Goal: Download file/media

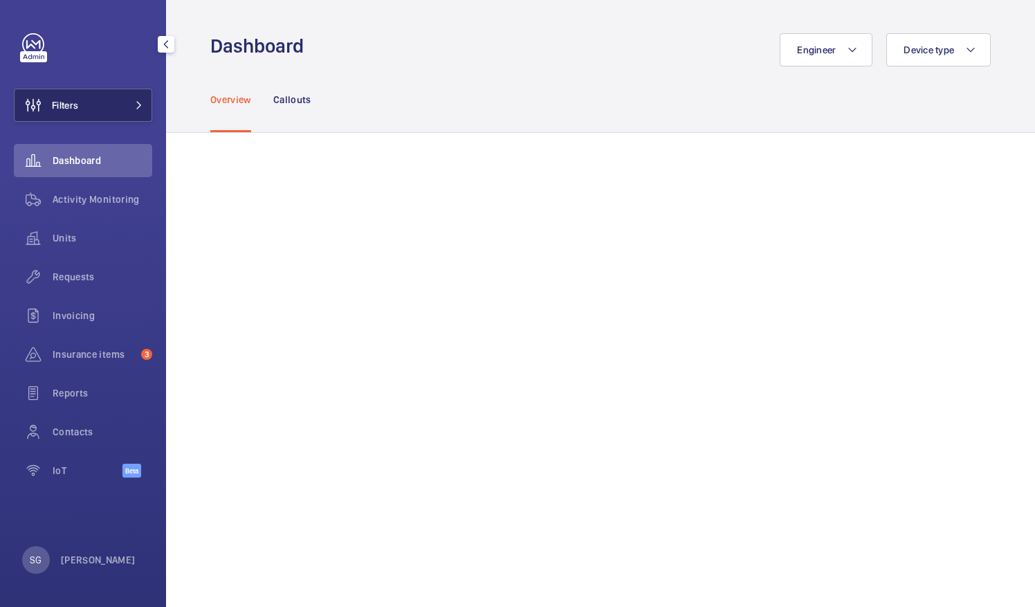
click at [128, 104] on span at bounding box center [135, 105] width 17 height 8
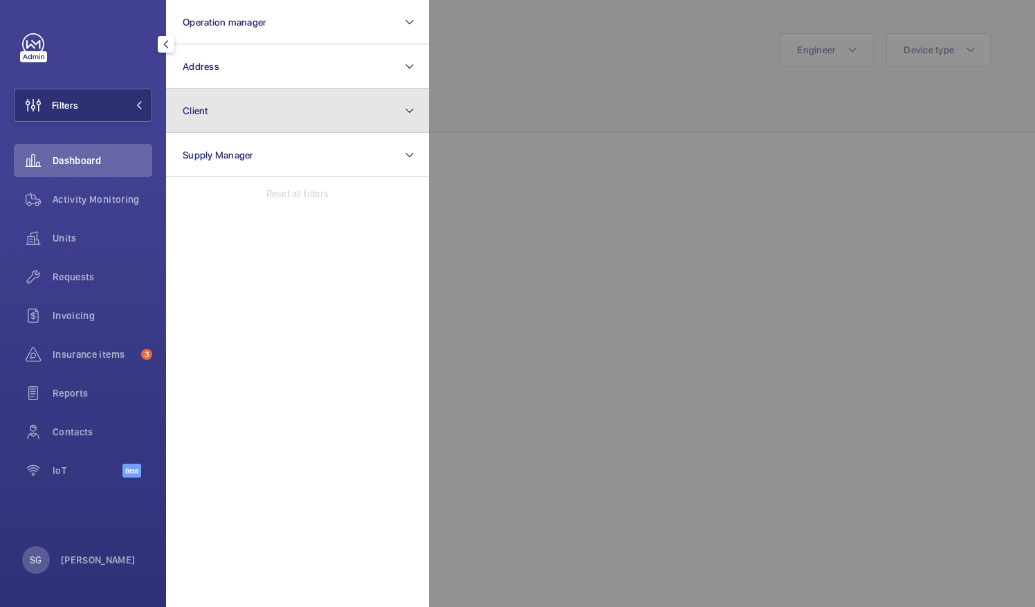
click at [248, 121] on button "Client" at bounding box center [297, 111] width 263 height 44
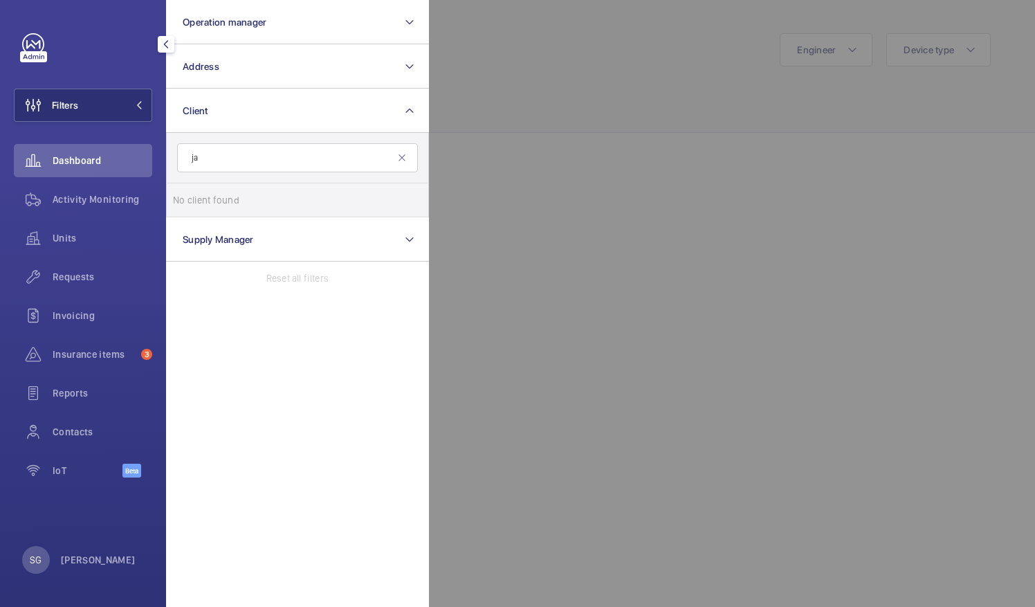
type input "j"
type input "i"
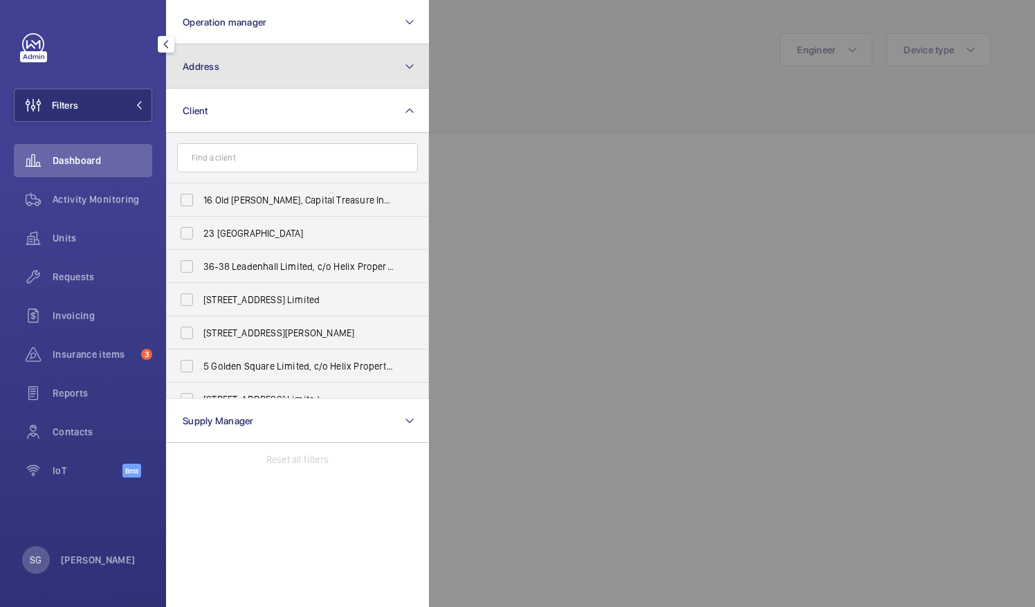
click at [383, 59] on button "Address" at bounding box center [297, 66] width 263 height 44
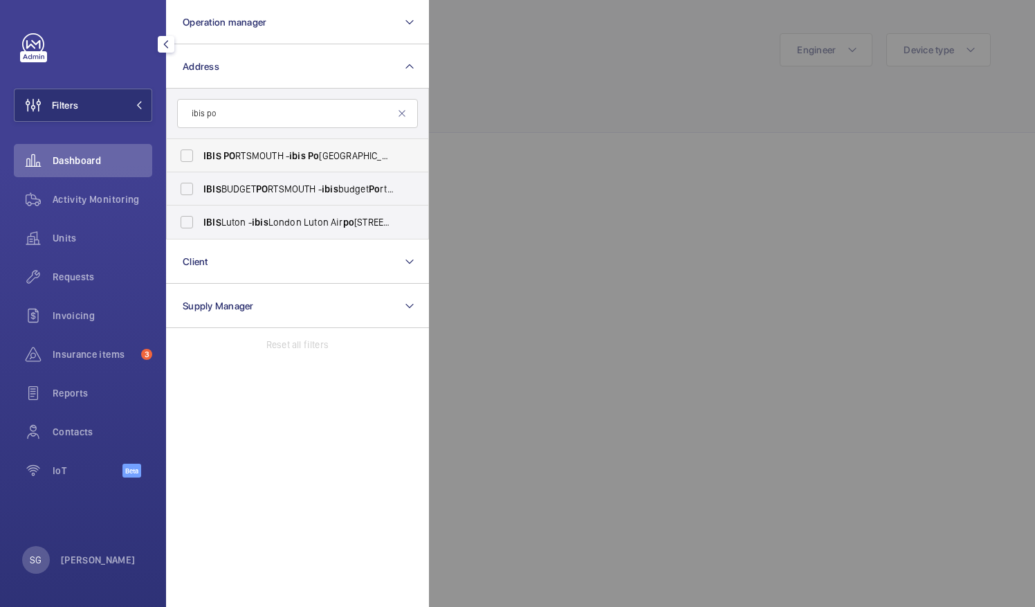
type input "ibis po"
click at [296, 150] on span "ibis" at bounding box center [297, 155] width 17 height 11
click at [201, 150] on input "IBIS PO RTSMOUTH - ibis [GEOGRAPHIC_DATA], [GEOGRAPHIC_DATA] 1 2LX" at bounding box center [187, 156] width 28 height 28
checkbox input "true"
click at [588, 96] on div at bounding box center [946, 303] width 1035 height 607
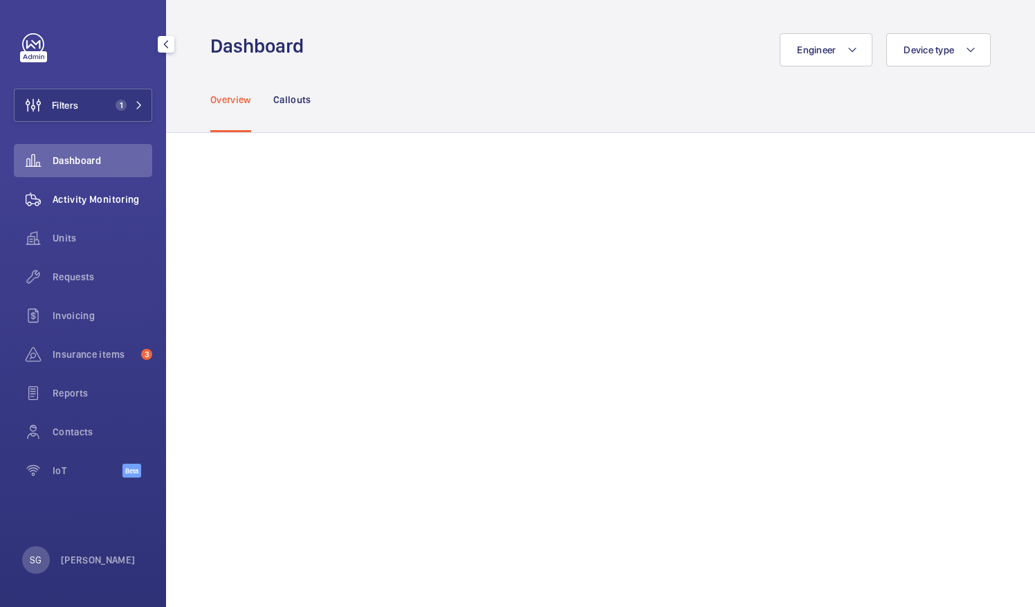
click at [78, 192] on span "Activity Monitoring" at bounding box center [103, 199] width 100 height 14
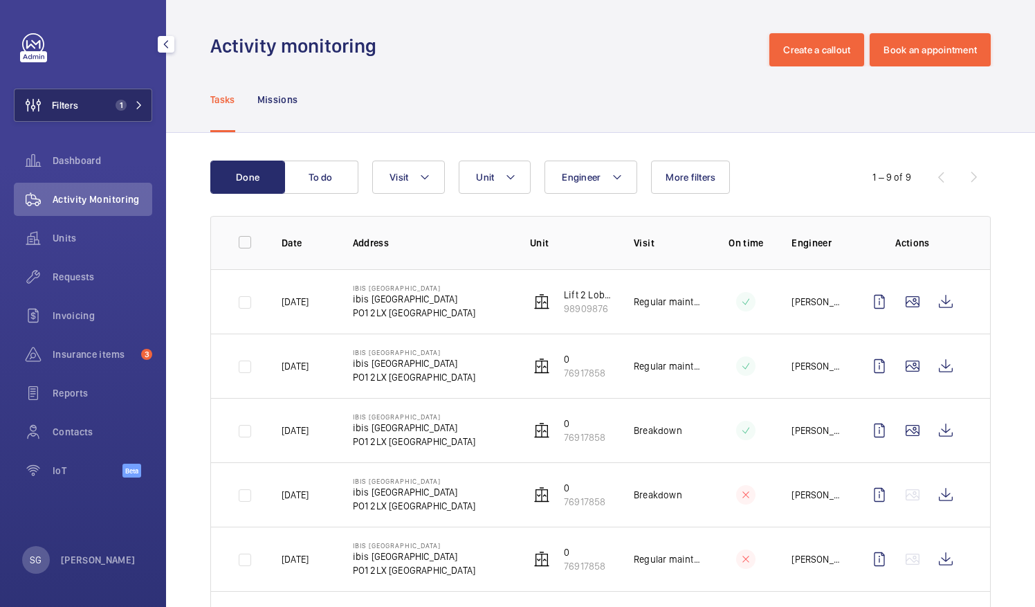
click at [110, 107] on span "1" at bounding box center [118, 105] width 17 height 11
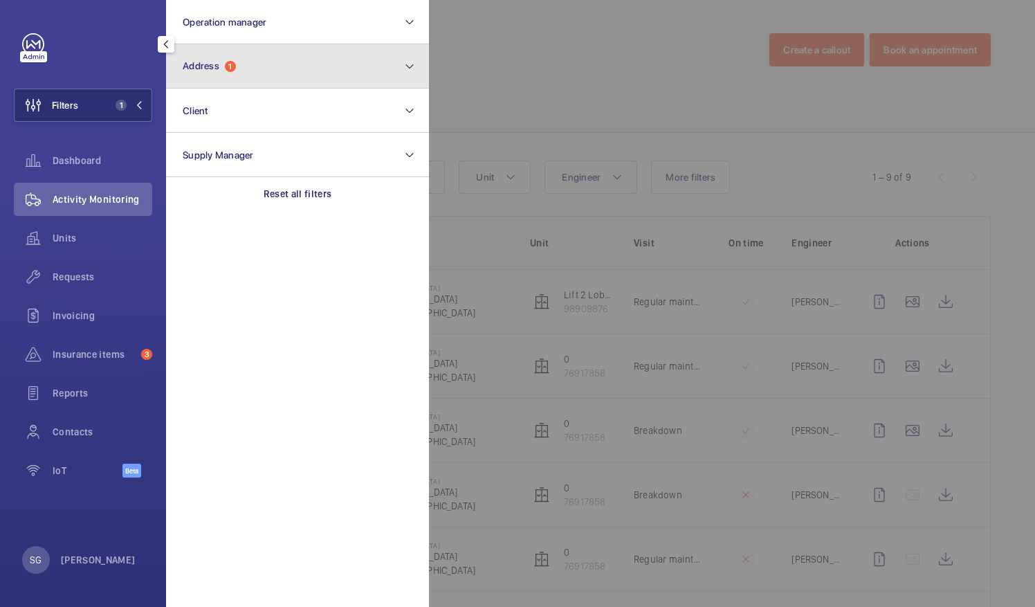
click at [336, 81] on button "Address 1" at bounding box center [297, 66] width 263 height 44
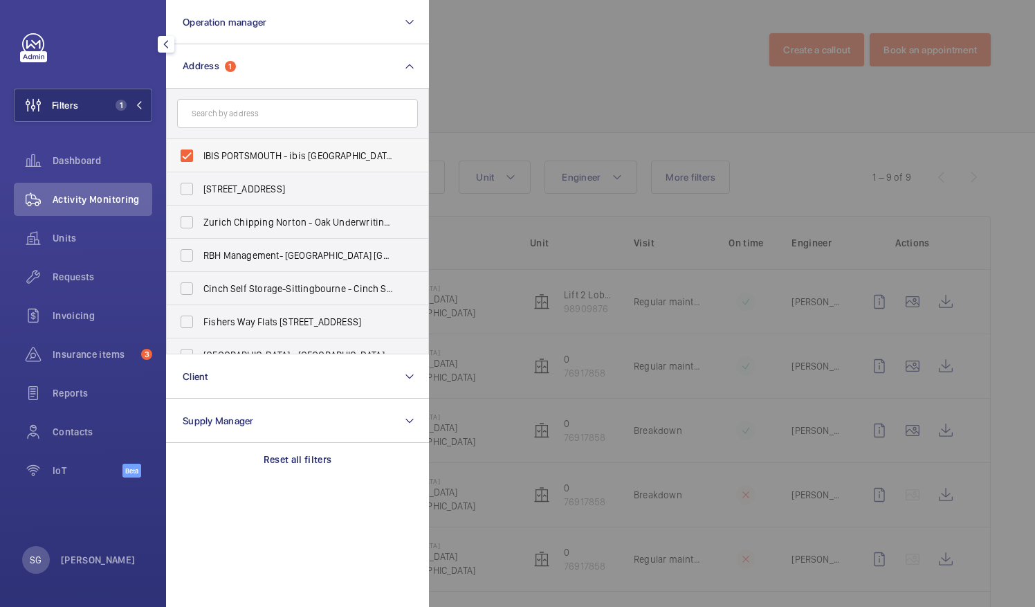
click at [188, 159] on label "IBIS PORTSMOUTH - ibis [GEOGRAPHIC_DATA]" at bounding box center [287, 155] width 241 height 33
click at [188, 159] on input "IBIS PORTSMOUTH - ibis [GEOGRAPHIC_DATA]" at bounding box center [187, 156] width 28 height 28
checkbox input "false"
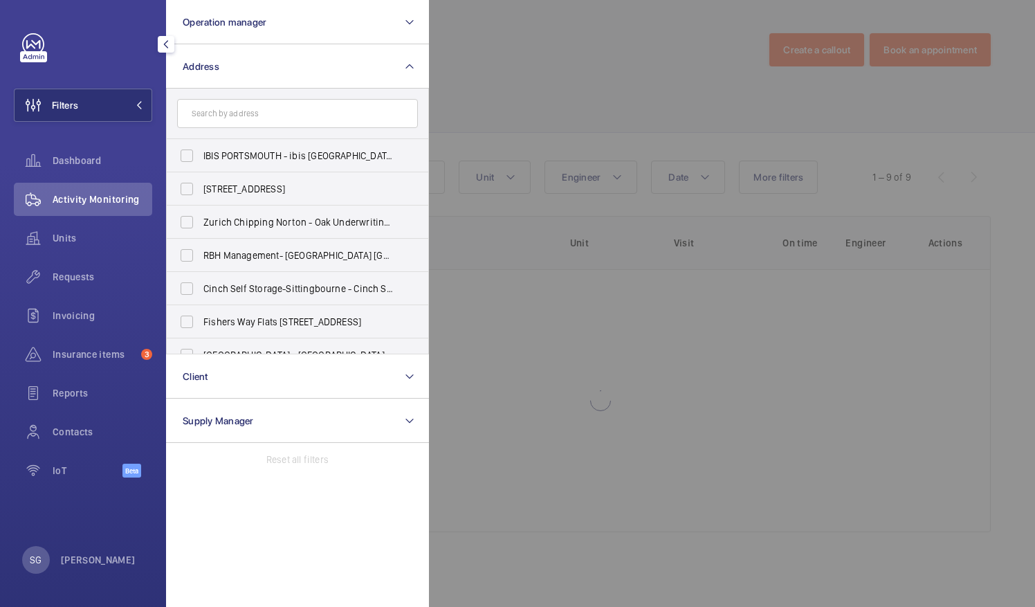
click at [577, 71] on div at bounding box center [946, 303] width 1035 height 607
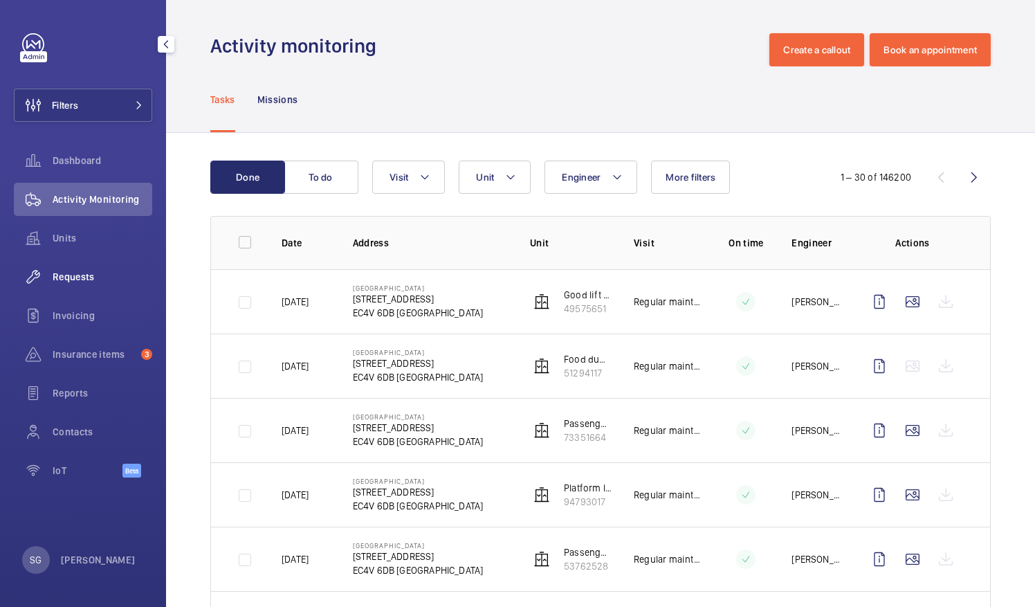
click at [105, 271] on span "Requests" at bounding box center [103, 277] width 100 height 14
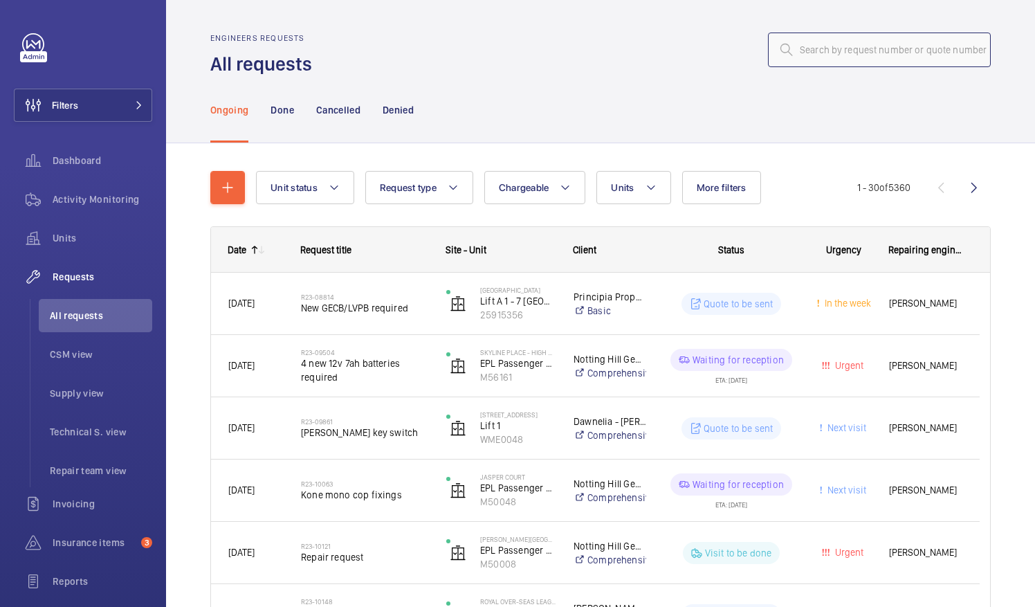
click at [797, 53] on input "text" at bounding box center [879, 50] width 223 height 35
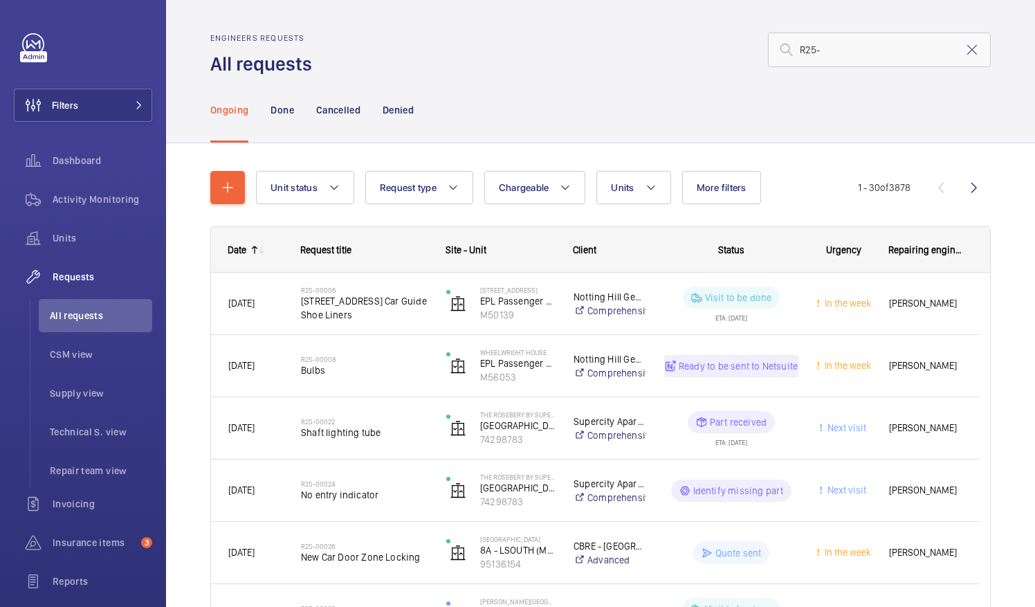
click at [850, 44] on input "R25-" at bounding box center [879, 50] width 223 height 35
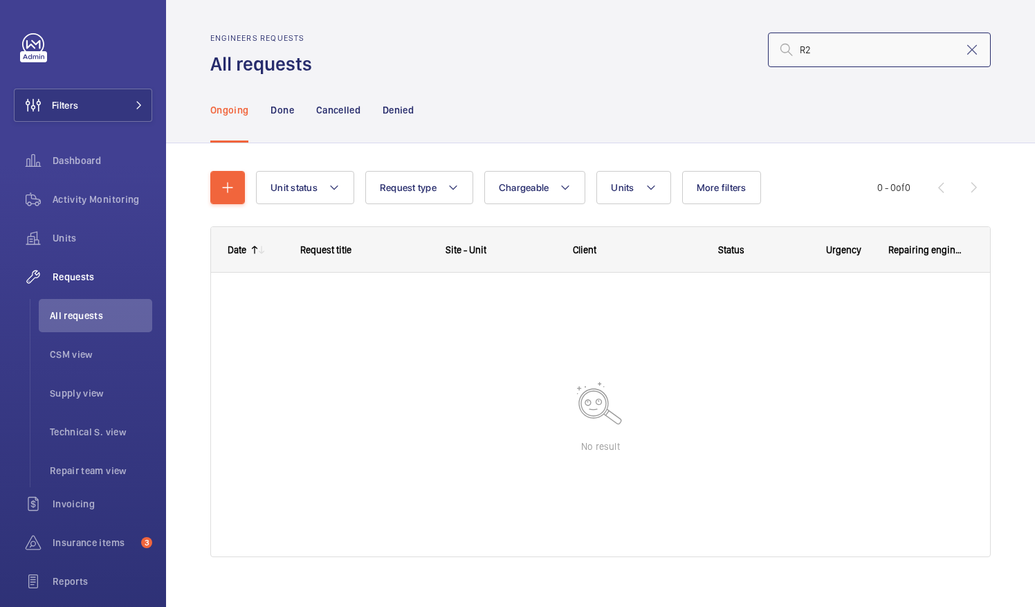
type input "R"
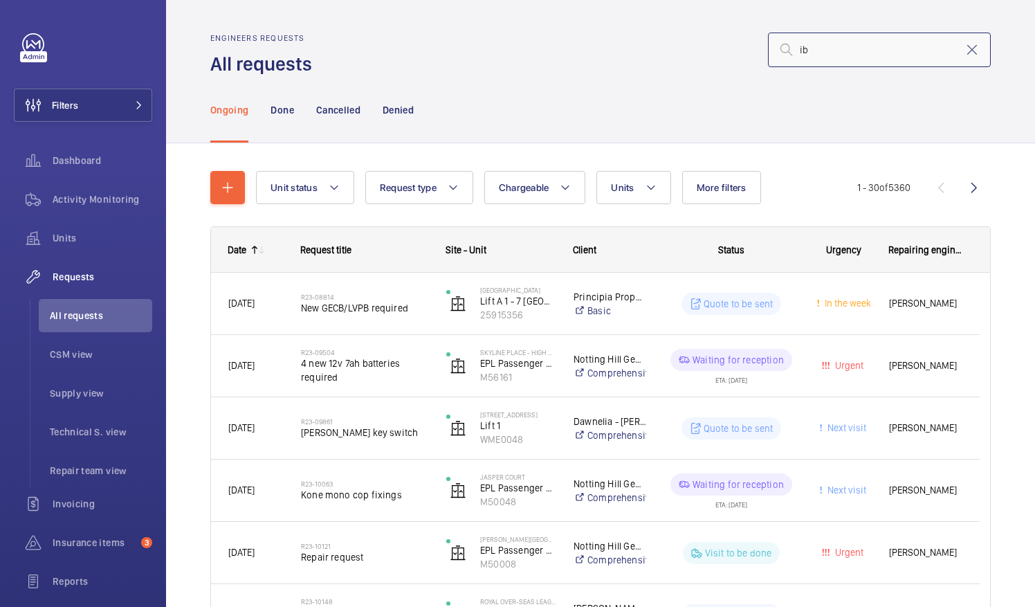
type input "i"
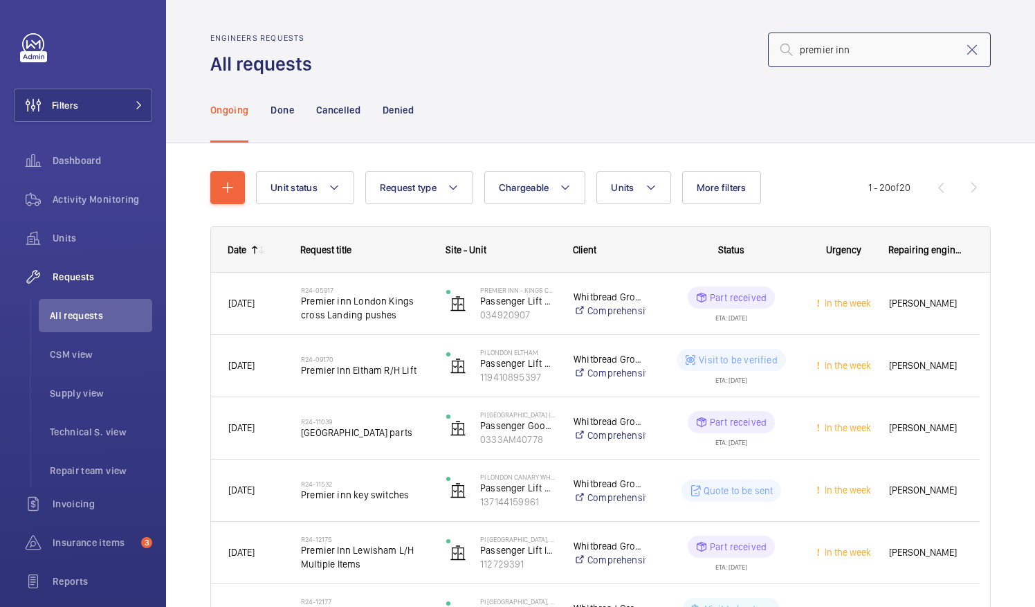
click at [873, 54] on input "premier inn" at bounding box center [879, 50] width 223 height 35
type input "p"
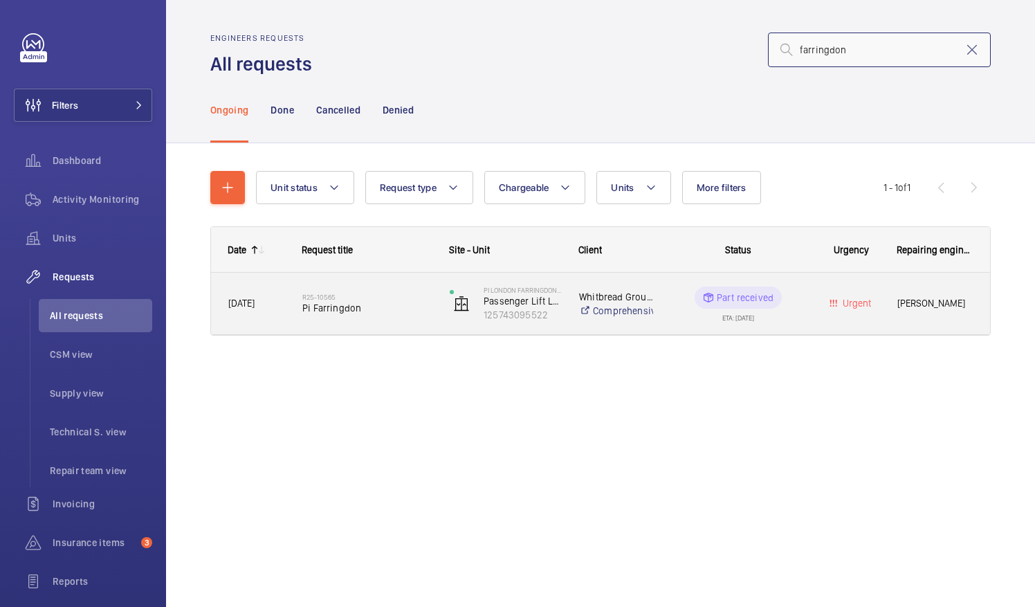
type input "farringdon"
click at [619, 296] on p "Whitbread Group PLC" at bounding box center [616, 297] width 74 height 14
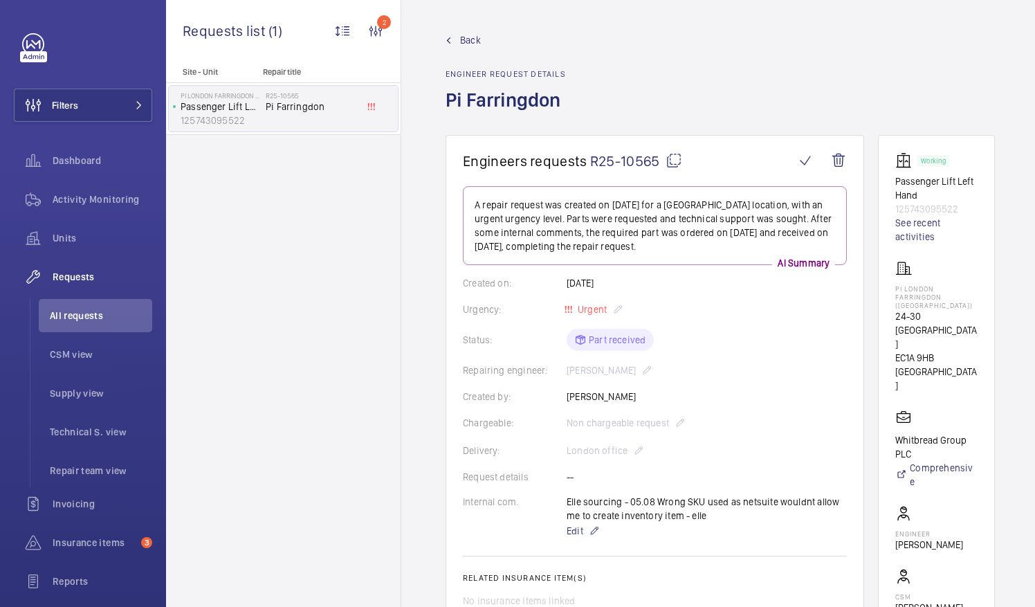
scroll to position [10, 0]
click at [950, 226] on link "See recent activities" at bounding box center [937, 230] width 82 height 28
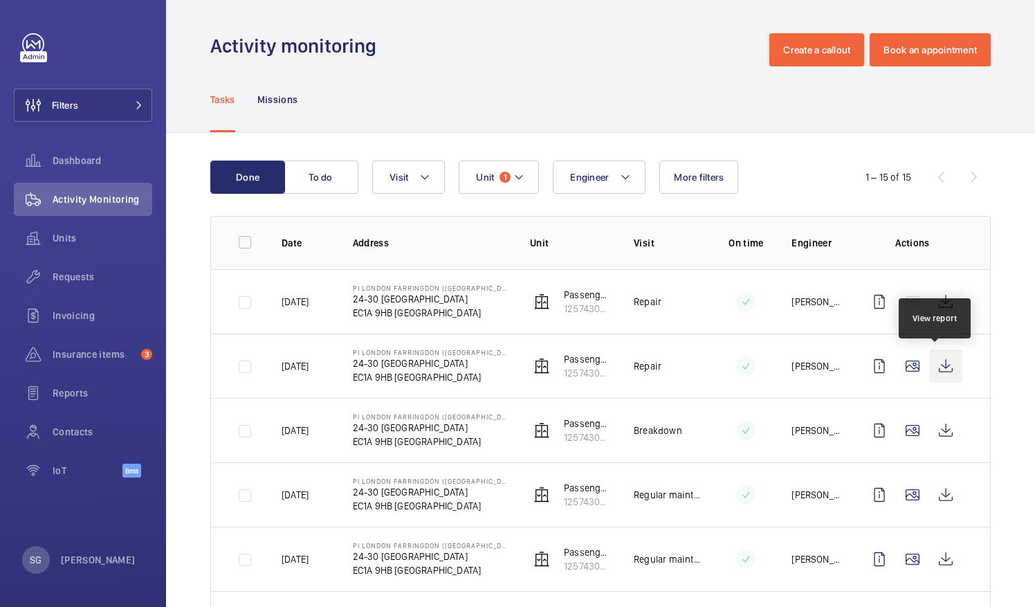
click at [930, 364] on wm-front-icon-button at bounding box center [946, 366] width 33 height 33
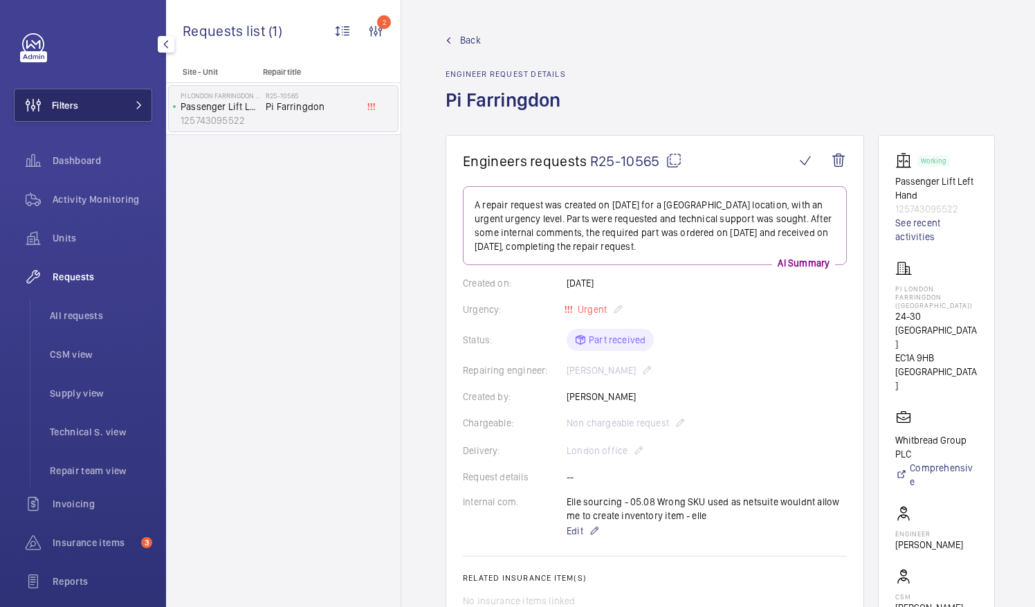
click at [112, 98] on button "Filters" at bounding box center [83, 105] width 138 height 33
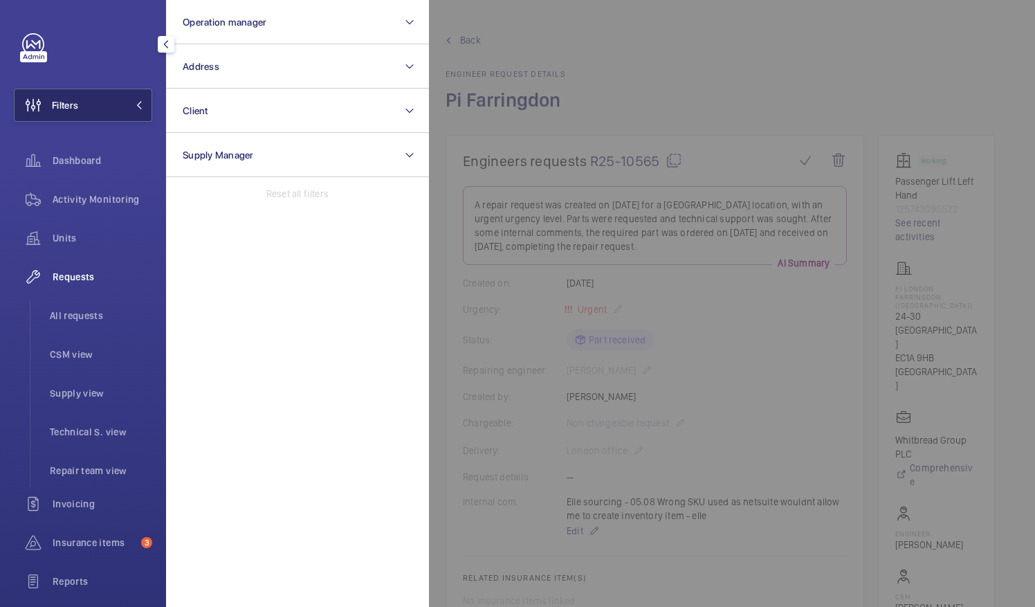
click at [114, 102] on button "Filters" at bounding box center [83, 105] width 138 height 33
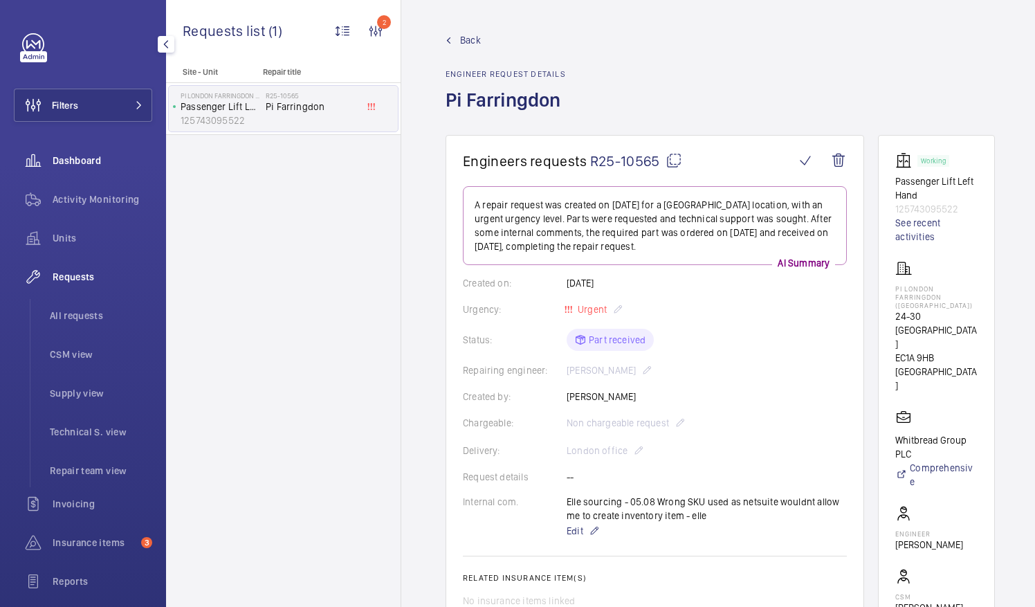
click at [70, 163] on span "Dashboard" at bounding box center [103, 161] width 100 height 14
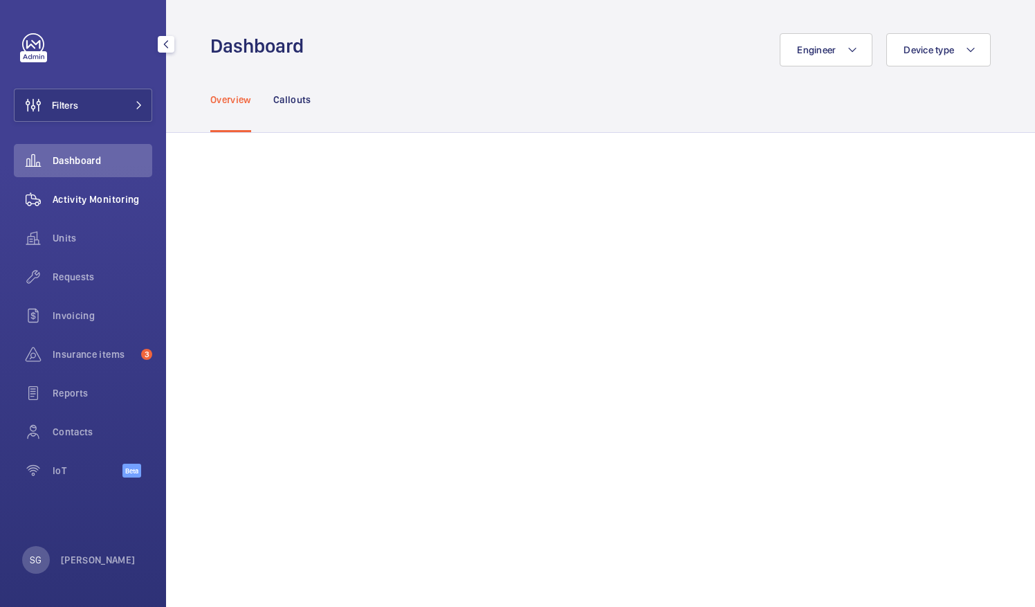
click at [115, 212] on div "Activity Monitoring" at bounding box center [83, 199] width 138 height 33
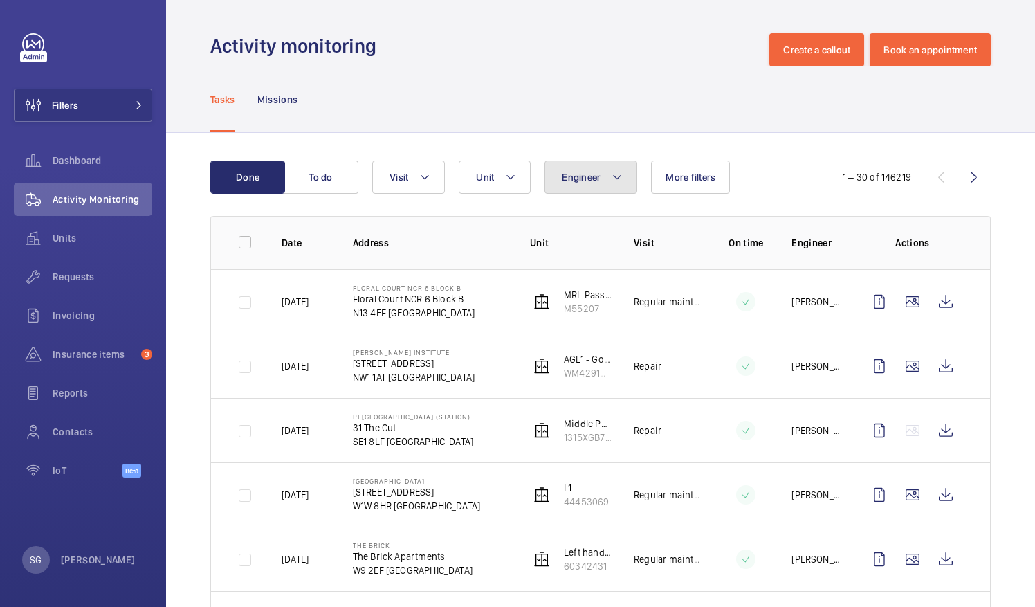
click at [595, 179] on span "Engineer" at bounding box center [581, 177] width 39 height 11
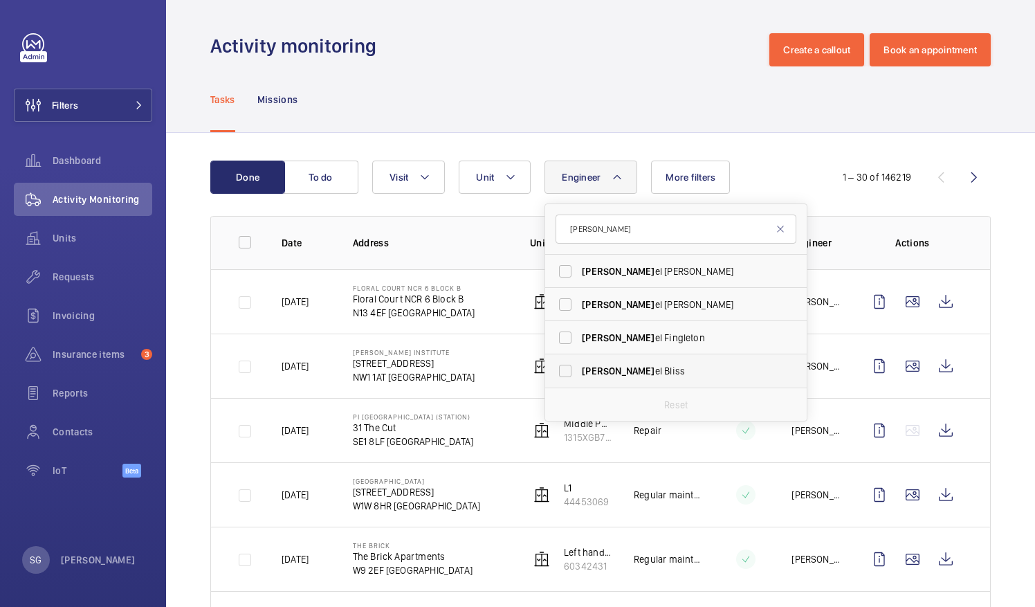
type input "[PERSON_NAME]"
click at [563, 368] on label "[PERSON_NAME]" at bounding box center [665, 370] width 241 height 33
click at [563, 368] on input "[PERSON_NAME]" at bounding box center [566, 371] width 28 height 28
checkbox input "true"
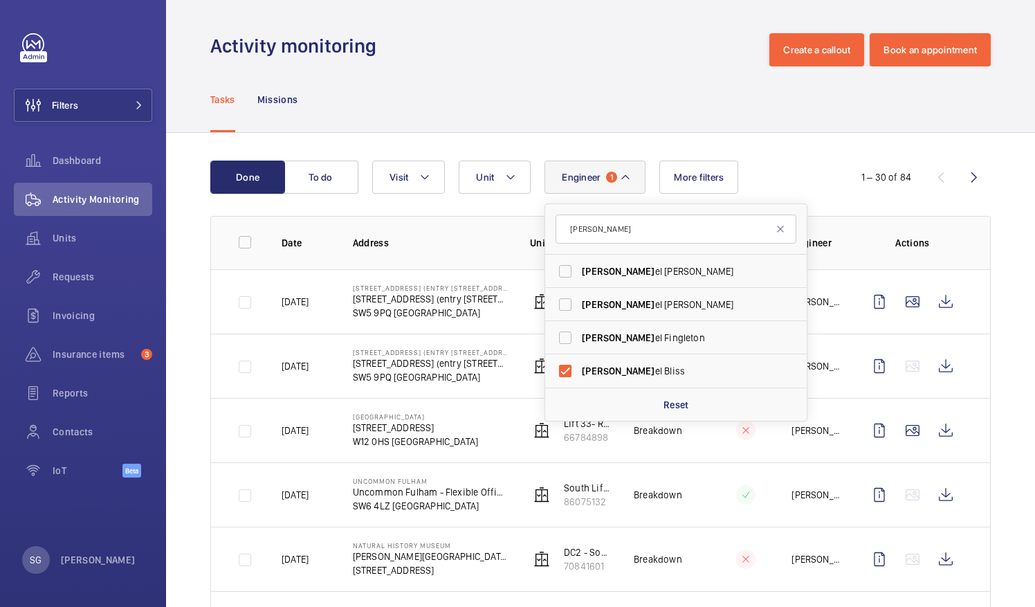
click at [587, 112] on div "Tasks Missions" at bounding box center [600, 99] width 781 height 66
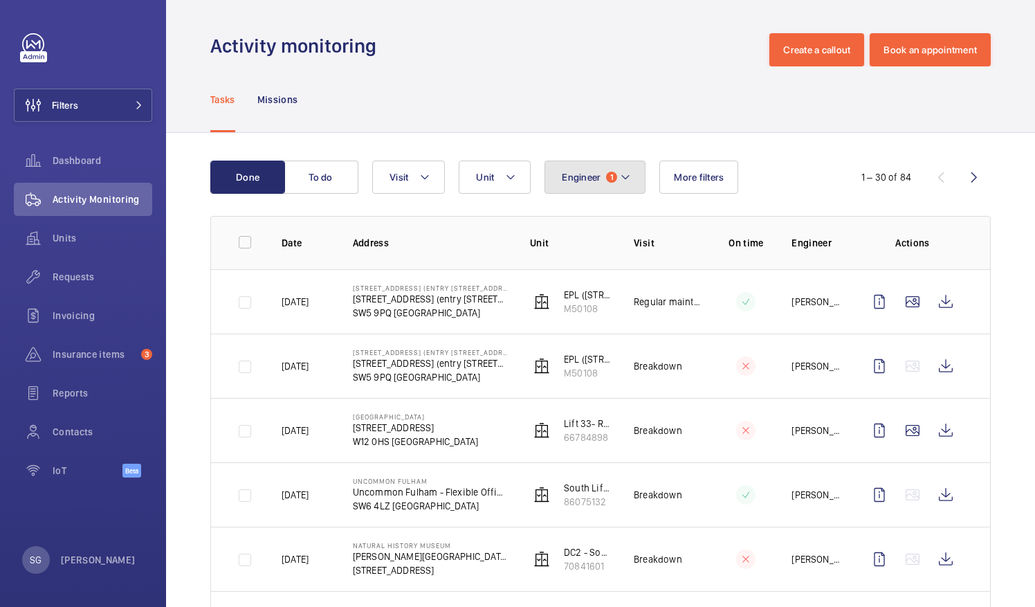
click at [629, 180] on mat-icon at bounding box center [625, 177] width 11 height 17
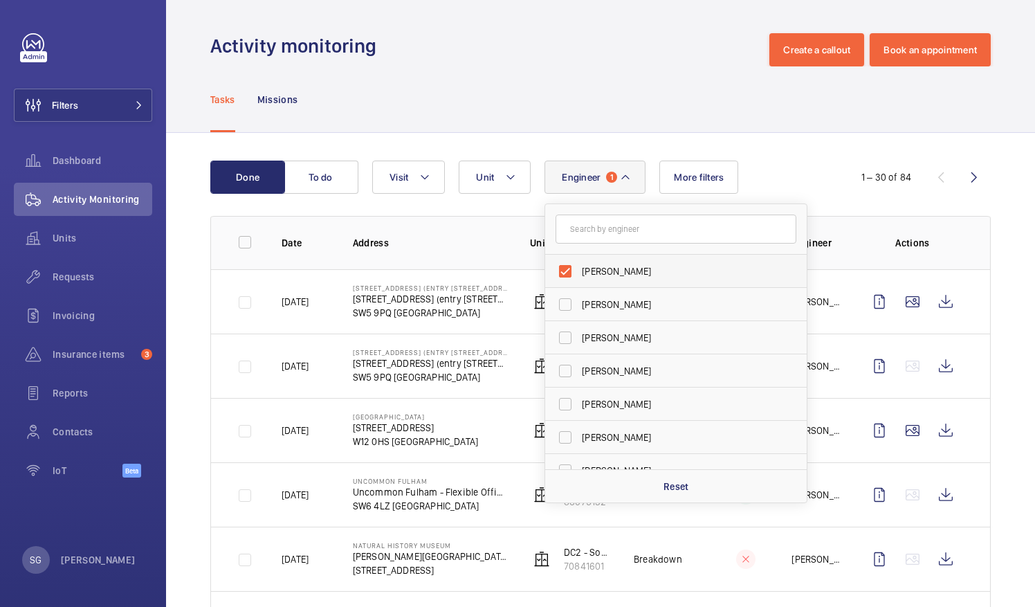
click at [572, 271] on label "[PERSON_NAME]" at bounding box center [665, 271] width 241 height 33
click at [572, 271] on input "[PERSON_NAME]" at bounding box center [566, 271] width 28 height 28
checkbox input "false"
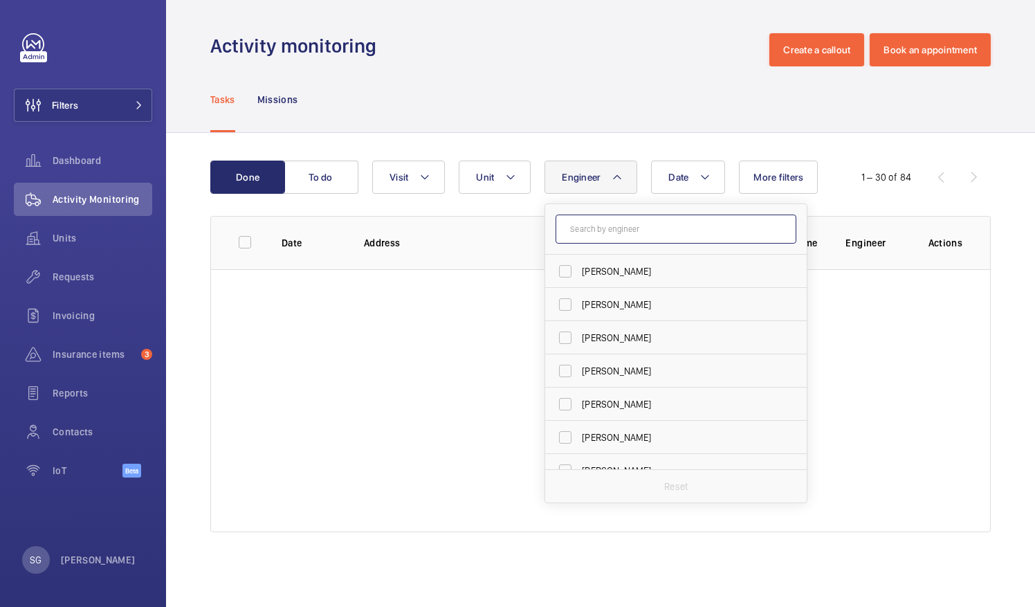
click at [592, 231] on input "text" at bounding box center [676, 229] width 241 height 29
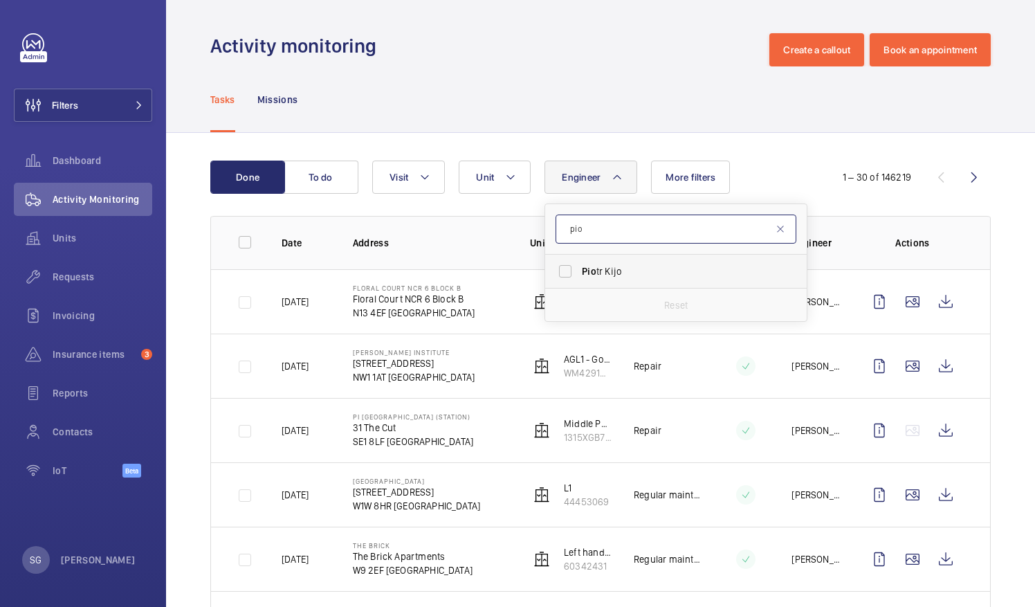
type input "pio"
click at [563, 273] on label "[PERSON_NAME]" at bounding box center [665, 271] width 241 height 33
click at [563, 273] on input "[PERSON_NAME]" at bounding box center [566, 271] width 28 height 28
checkbox input "true"
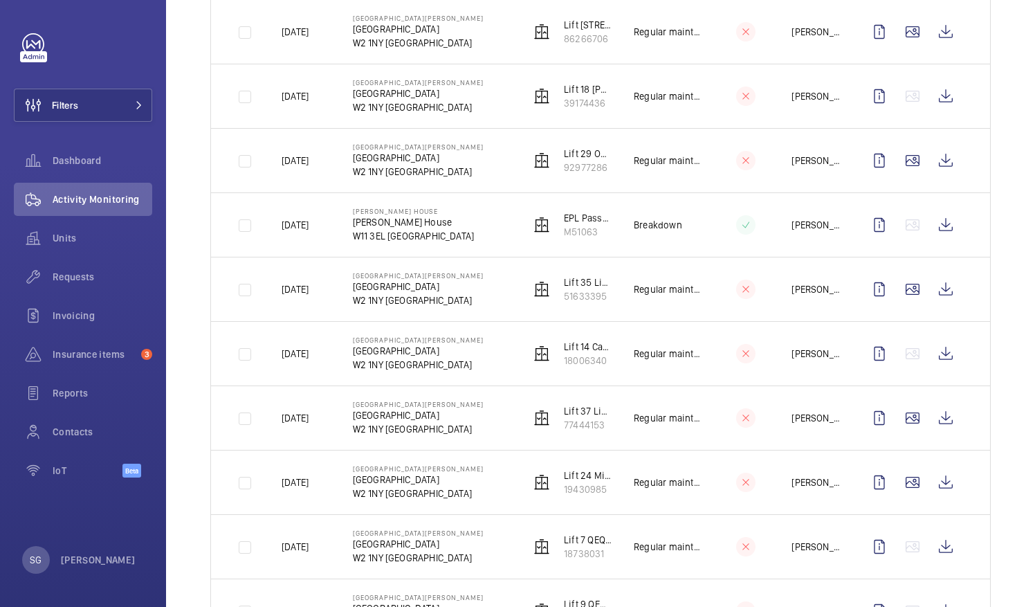
scroll to position [1048, 0]
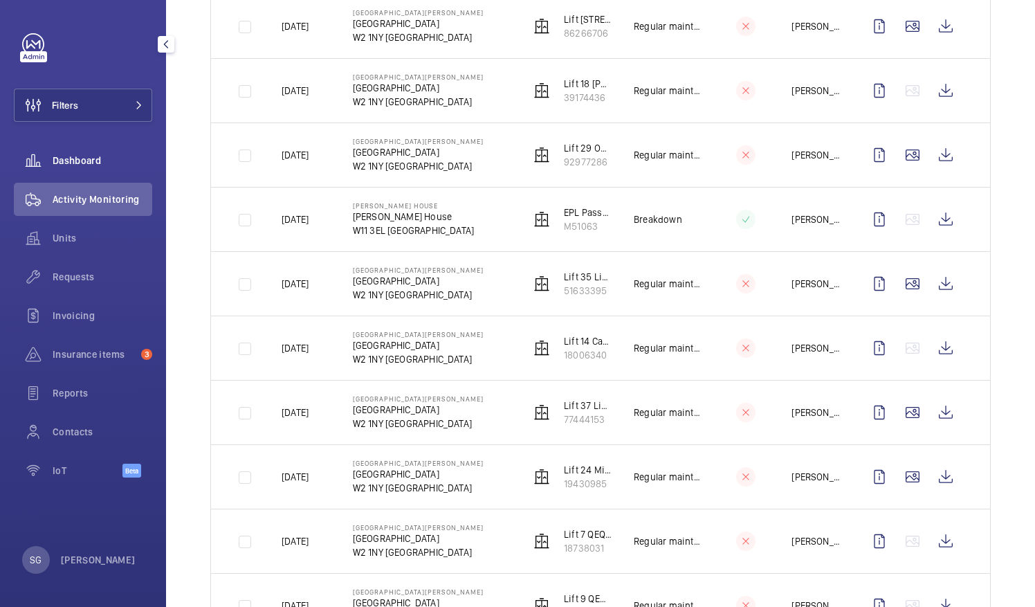
click at [63, 165] on span "Dashboard" at bounding box center [103, 161] width 100 height 14
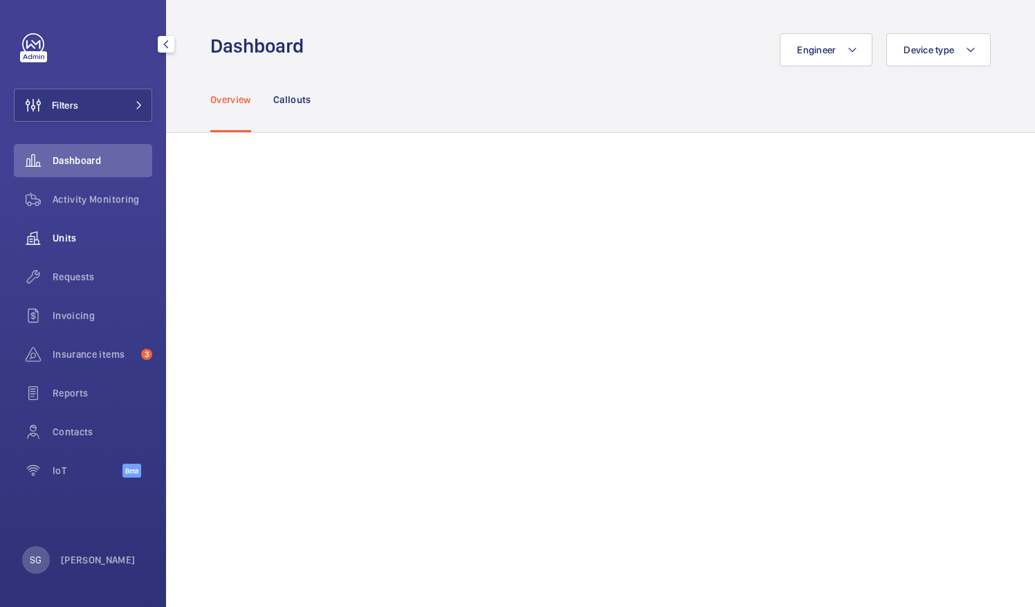
click at [104, 240] on span "Units" at bounding box center [103, 238] width 100 height 14
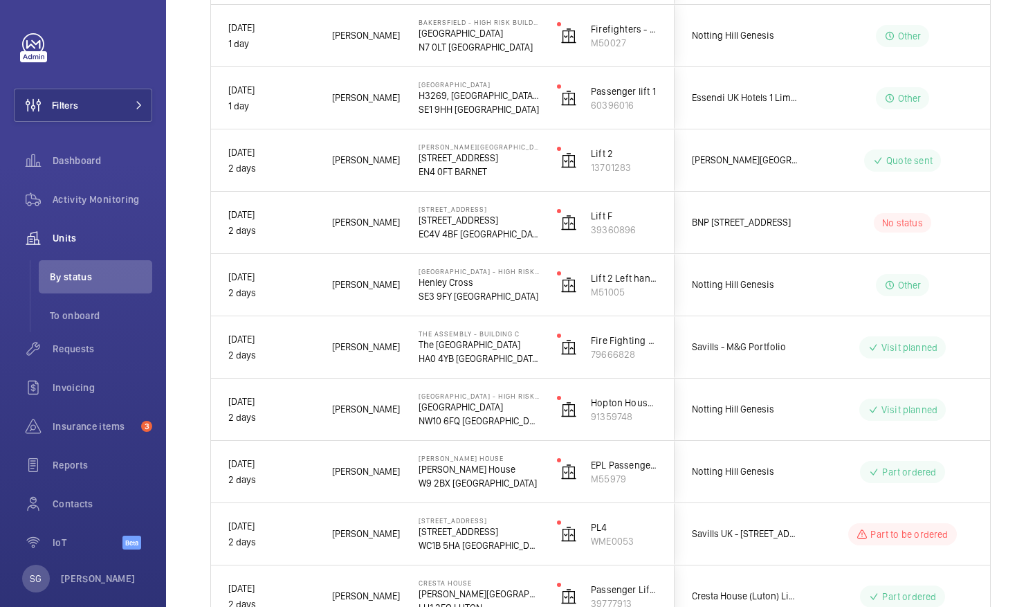
scroll to position [1261, 0]
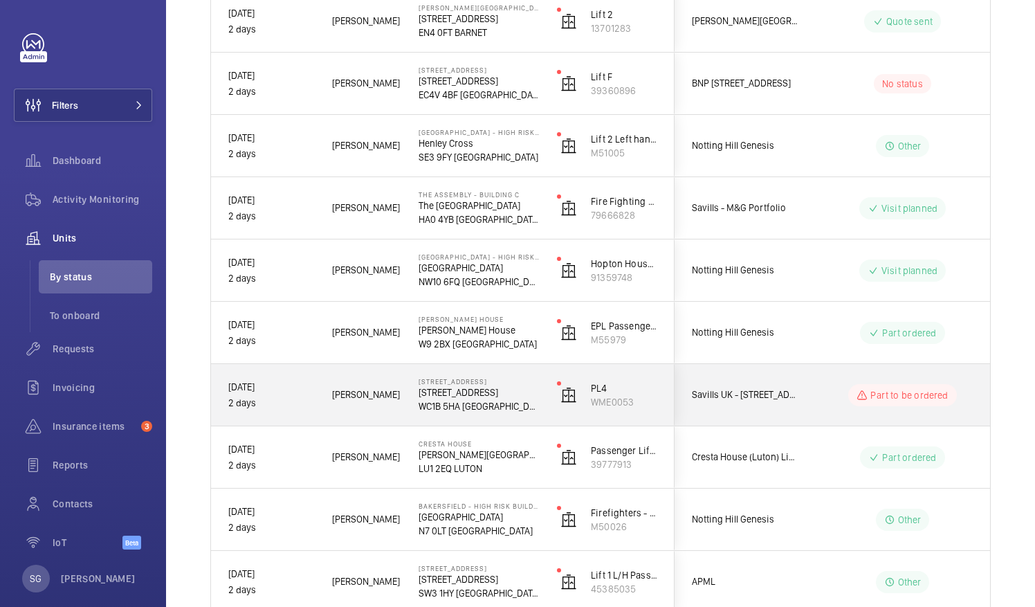
click at [327, 388] on div "[PERSON_NAME]" at bounding box center [358, 395] width 85 height 44
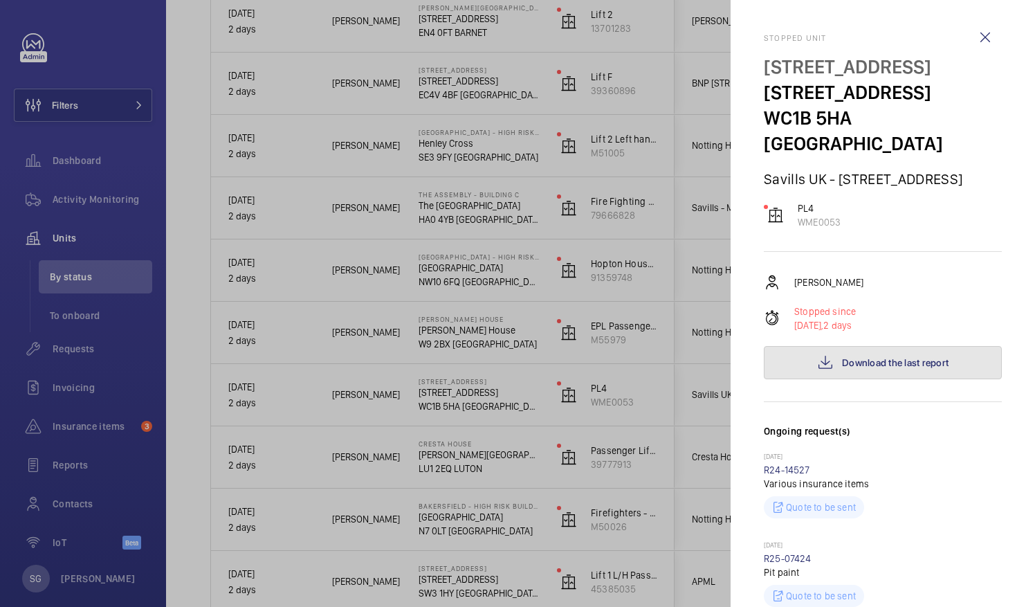
click at [881, 357] on span "Download the last report" at bounding box center [895, 362] width 107 height 11
click at [980, 47] on wm-front-icon-button at bounding box center [985, 37] width 33 height 33
